Goal: Obtain resource: Obtain resource

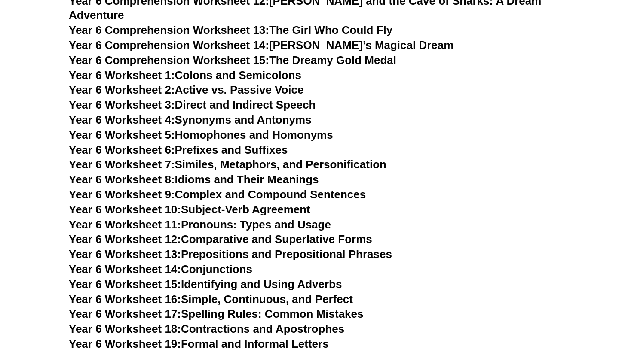
scroll to position [5053, 0]
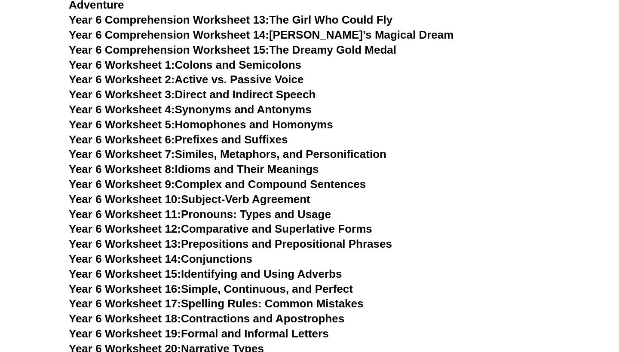
click at [443, 222] on h3 "Year 6 Worksheet 12: Comparative and Superlative Forms" at bounding box center [309, 229] width 481 height 15
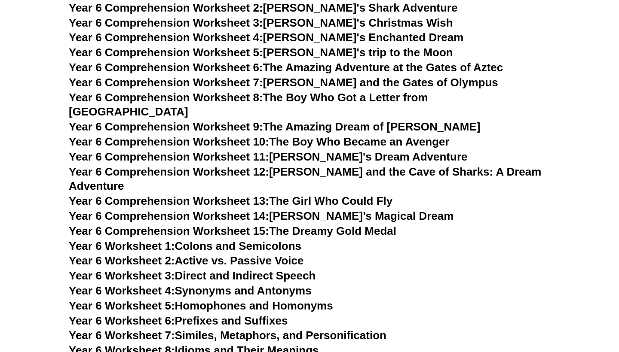
scroll to position [4856, 0]
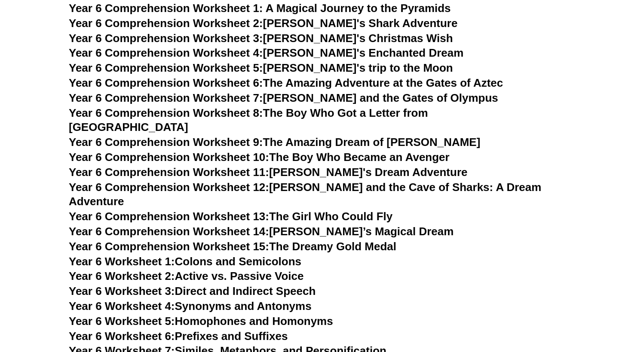
click at [456, 269] on h3 "Year 6 Worksheet 2: Active vs. Passive Voice" at bounding box center [309, 276] width 481 height 15
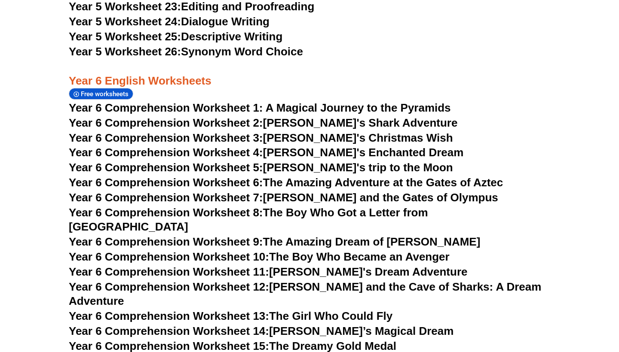
scroll to position [4750, 0]
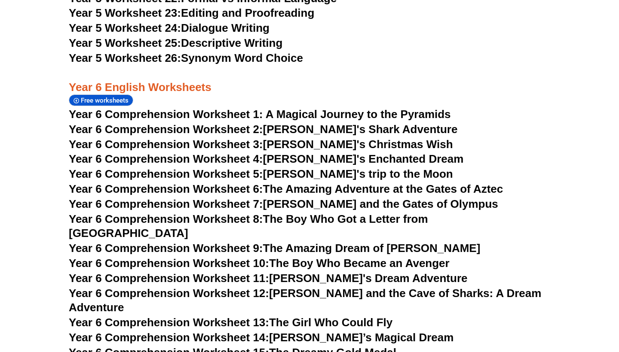
click at [547, 287] on h3 "Year 6 Comprehension Worksheet 12: [PERSON_NAME] and the Cave of Sharks: A Drea…" at bounding box center [309, 301] width 481 height 29
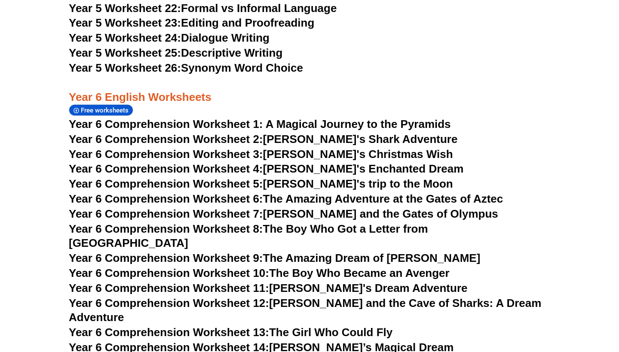
scroll to position [4725, 0]
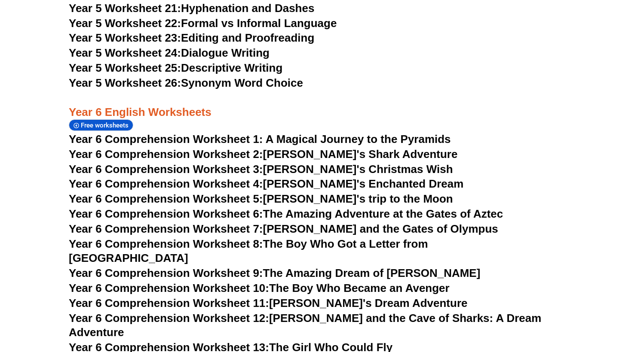
click at [428, 238] on link "Year 6 Comprehension Worksheet 8: The Boy Who Got a Letter from [GEOGRAPHIC_DAT…" at bounding box center [248, 252] width 359 height 28
click at [319, 163] on link "Year 6 Comprehension Worksheet 3: [PERSON_NAME]'s Christmas Wish" at bounding box center [261, 169] width 384 height 13
click at [288, 193] on link "Year 6 Comprehension Worksheet 5: [PERSON_NAME]'s trip to the Moon" at bounding box center [261, 199] width 384 height 13
click at [418, 223] on link "Year 6 Comprehension Worksheet 7: [PERSON_NAME] and the Gates of Olympus" at bounding box center [283, 229] width 429 height 13
click at [417, 282] on link "Year 6 Comprehension Worksheet 10: The Boy Who Became an Avenger" at bounding box center [259, 288] width 381 height 13
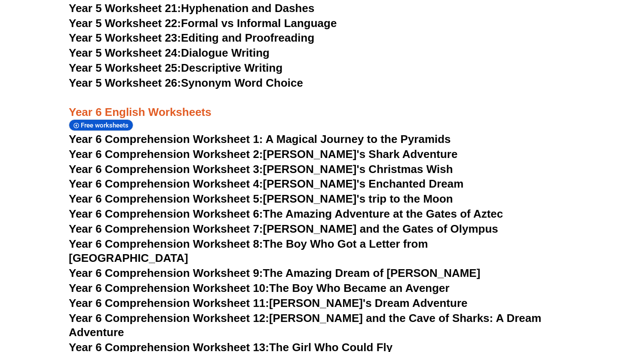
click at [382, 193] on link "Year 6 Comprehension Worksheet 5: [PERSON_NAME]'s trip to the Moon" at bounding box center [261, 199] width 384 height 13
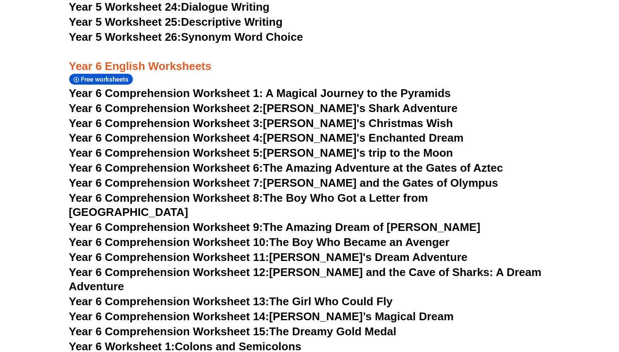
scroll to position [4785, 0]
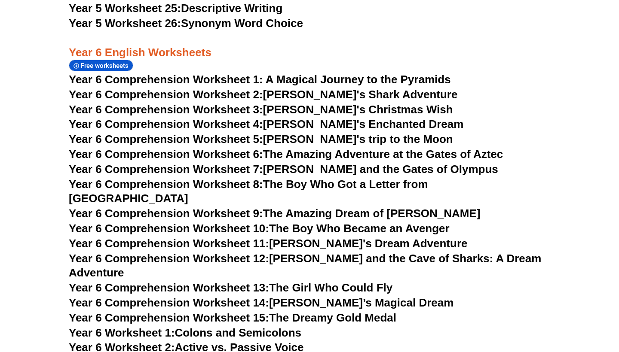
click at [370, 312] on link "Year 6 Comprehension Worksheet 15: The Dreamy Gold Medal" at bounding box center [232, 318] width 327 height 13
click at [413, 252] on link "Year 6 Comprehension Worksheet 12: [PERSON_NAME] and the Cave of Sharks: A Drea…" at bounding box center [305, 266] width 472 height 28
click at [369, 207] on link "Year 6 Comprehension Worksheet 9: The Amazing Dream of [PERSON_NAME]" at bounding box center [274, 213] width 411 height 13
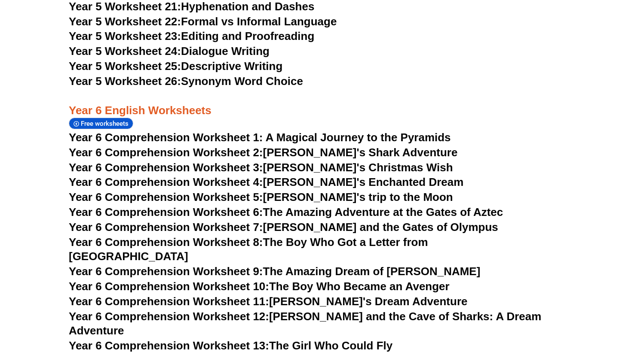
scroll to position [4724, 0]
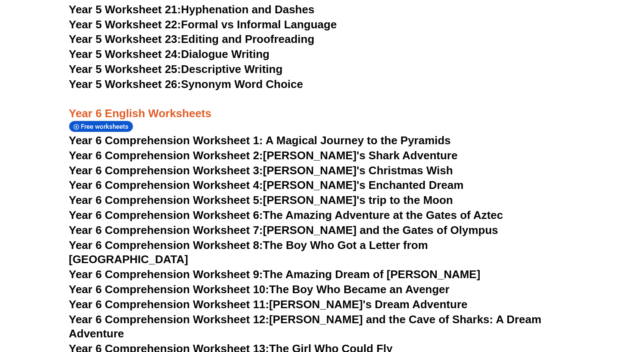
click at [338, 194] on link "Year 6 Comprehension Worksheet 5: [PERSON_NAME]'s trip to the Moon" at bounding box center [261, 200] width 384 height 13
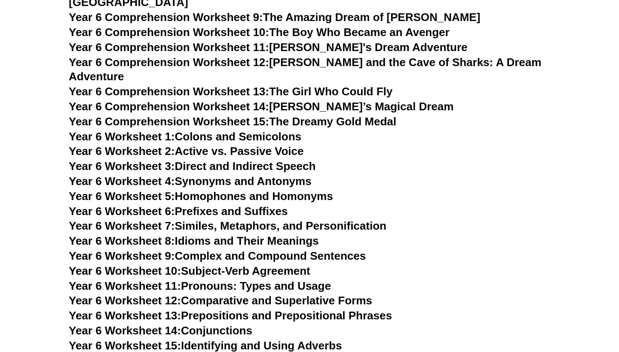
scroll to position [4990, 0]
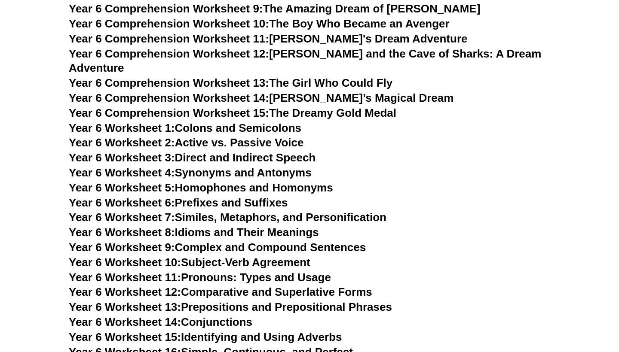
click at [303, 256] on link "Year 6 Worksheet 10: Subject-Verb Agreement" at bounding box center [190, 262] width 242 height 13
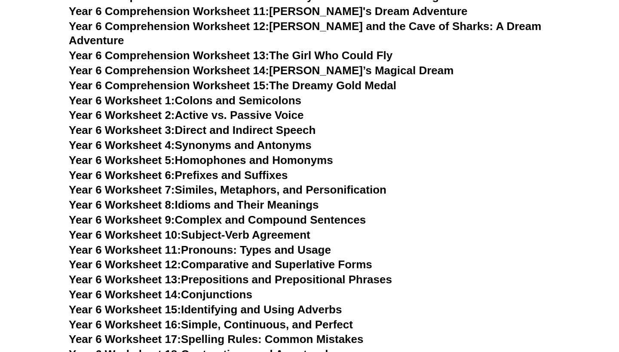
scroll to position [5029, 0]
